Goal: Navigation & Orientation: Find specific page/section

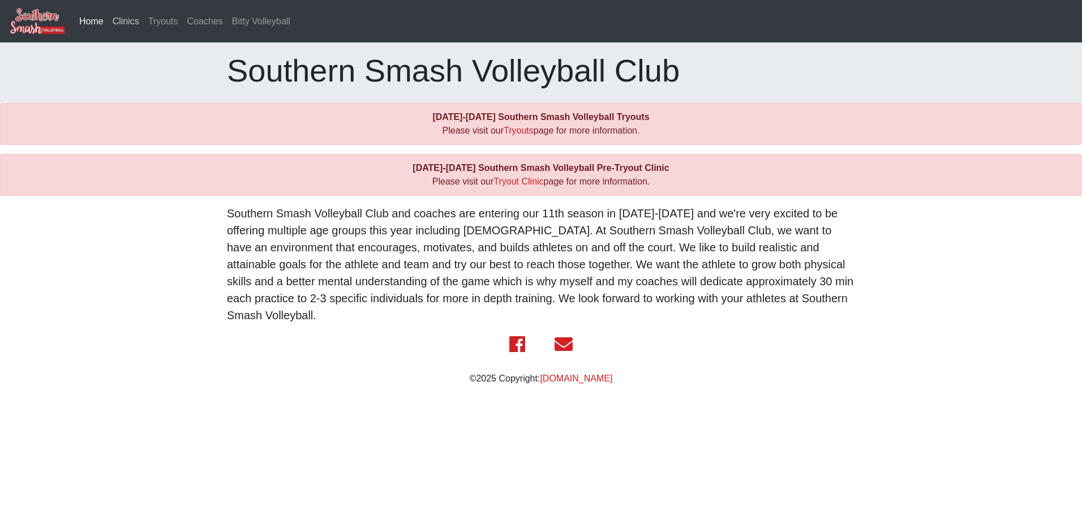
click at [123, 20] on link "Clinics" at bounding box center [126, 21] width 36 height 23
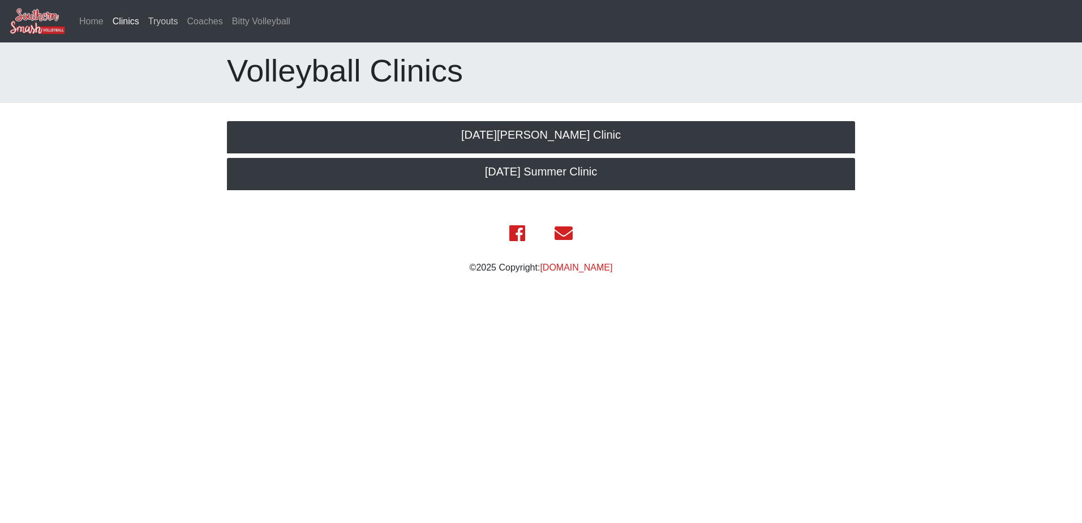
click at [167, 21] on link "Tryouts" at bounding box center [163, 21] width 39 height 23
